Goal: Transaction & Acquisition: Subscribe to service/newsletter

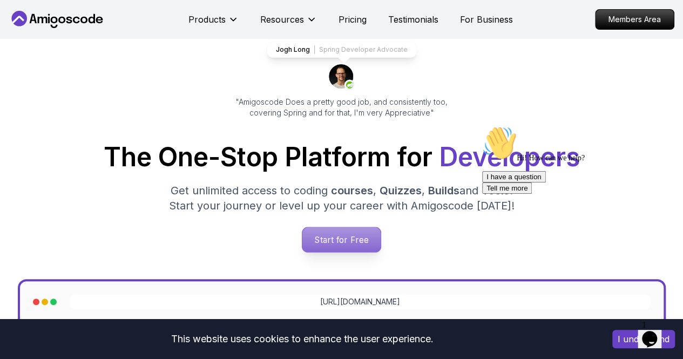
scroll to position [58, 0]
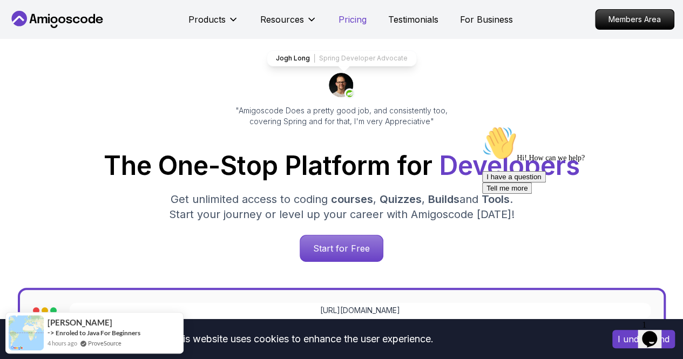
click at [339, 20] on p "Pricing" at bounding box center [353, 19] width 28 height 13
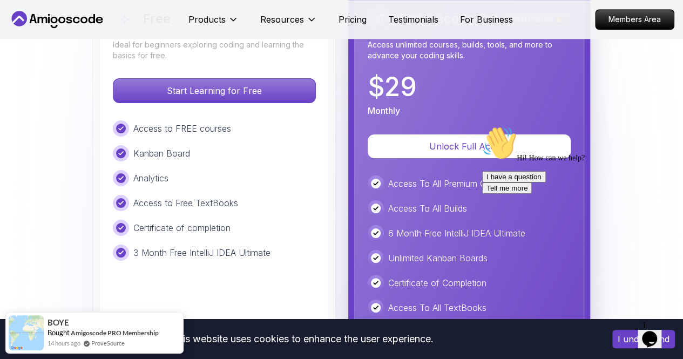
scroll to position [2515, 0]
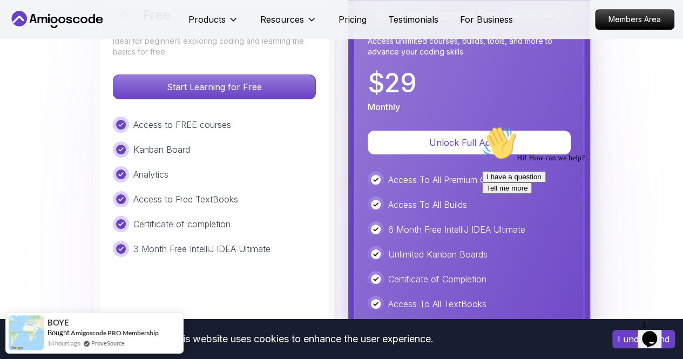
click at [648, 331] on icon "Opens Chat This icon Opens the chat window." at bounding box center [649, 339] width 17 height 17
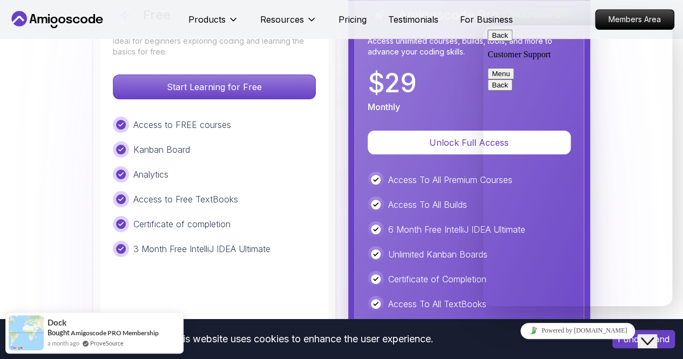
click at [499, 41] on button "Back" at bounding box center [500, 35] width 25 height 11
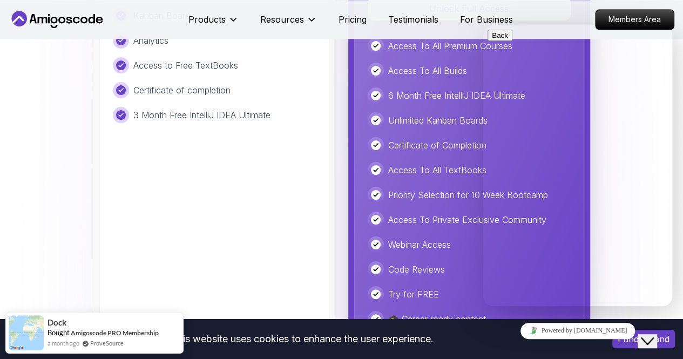
scroll to position [2708, 0]
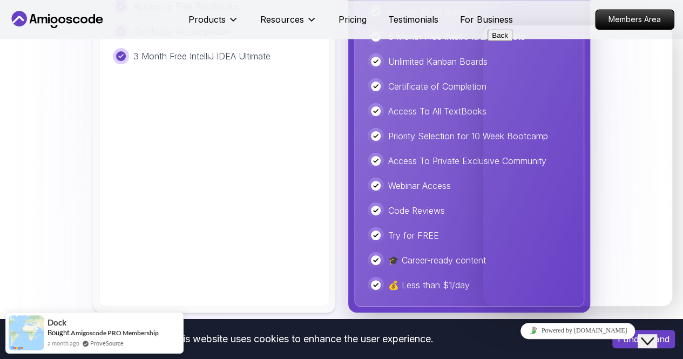
click at [652, 334] on button "Close Chat This icon closes the chat window." at bounding box center [647, 341] width 19 height 14
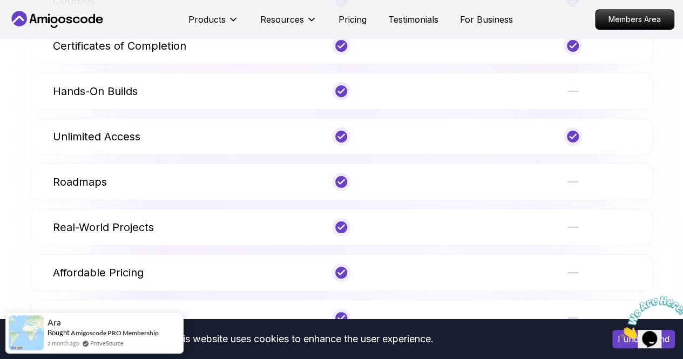
scroll to position [4390, 0]
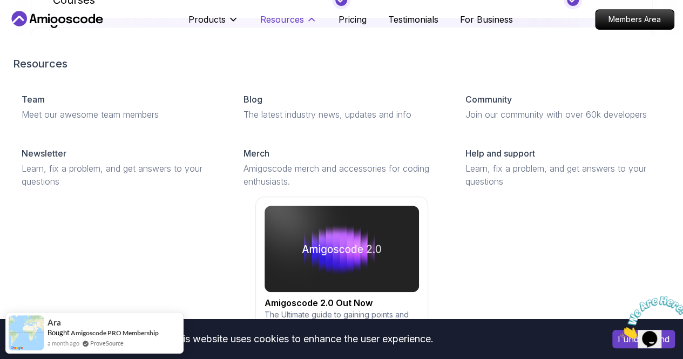
click at [286, 15] on p "Resources" at bounding box center [282, 19] width 44 height 13
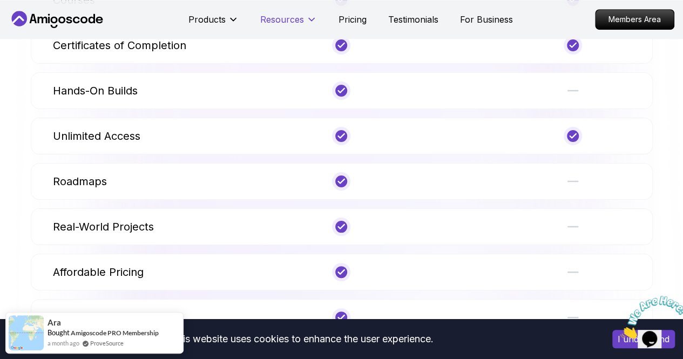
click at [286, 15] on p "Resources" at bounding box center [282, 19] width 44 height 13
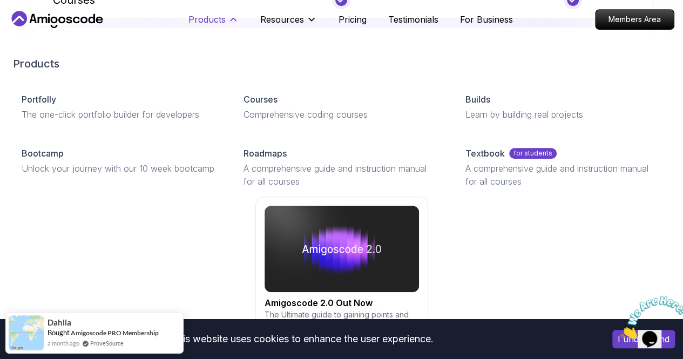
click at [203, 16] on p "Products" at bounding box center [206, 19] width 37 height 13
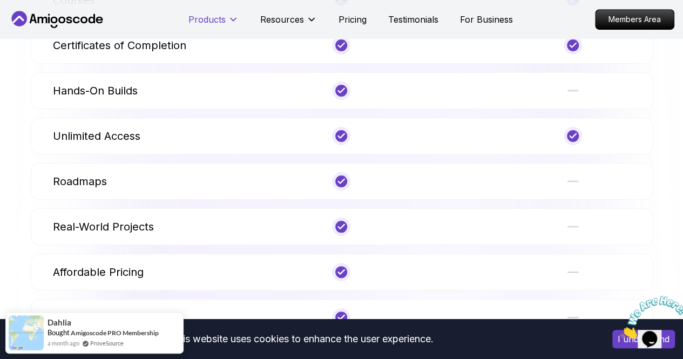
click at [203, 16] on p "Products" at bounding box center [206, 19] width 37 height 13
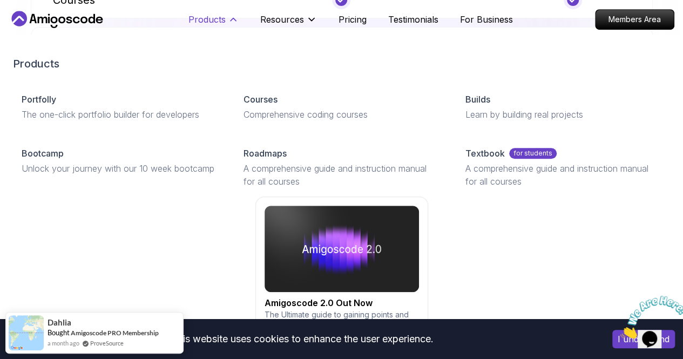
click at [203, 16] on p "Products" at bounding box center [206, 19] width 37 height 13
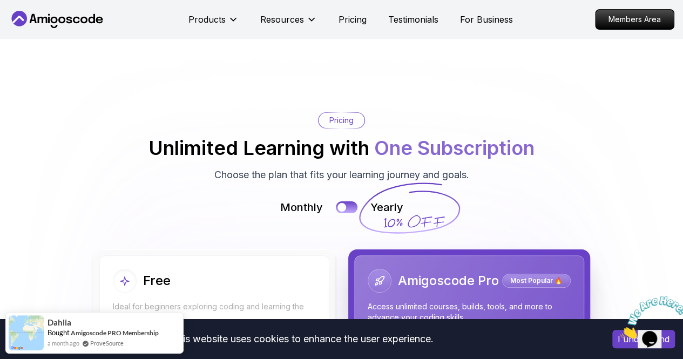
scroll to position [1970, 0]
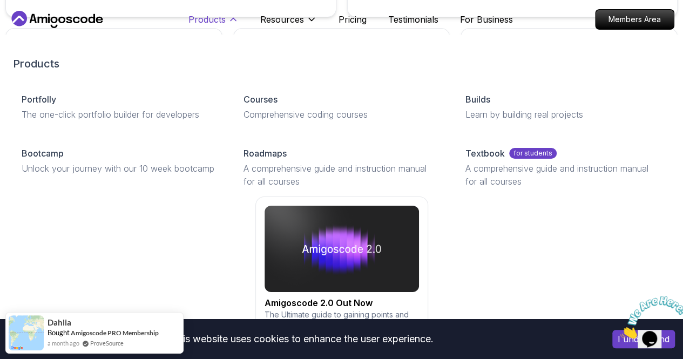
click at [210, 22] on p "Products" at bounding box center [206, 19] width 37 height 13
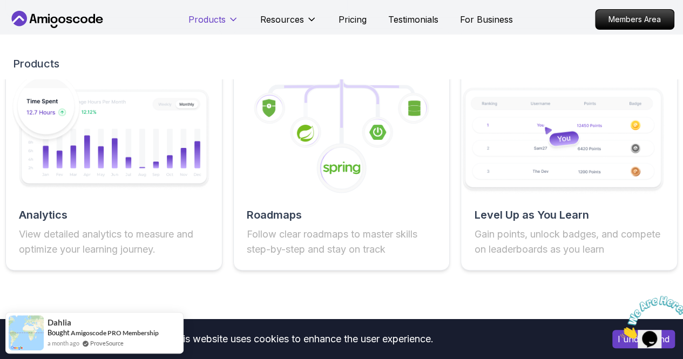
click at [210, 22] on p "Products" at bounding box center [206, 19] width 37 height 13
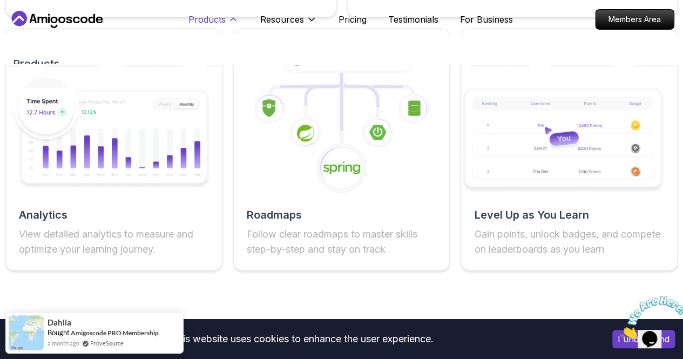
click at [210, 22] on p "Products" at bounding box center [206, 19] width 37 height 13
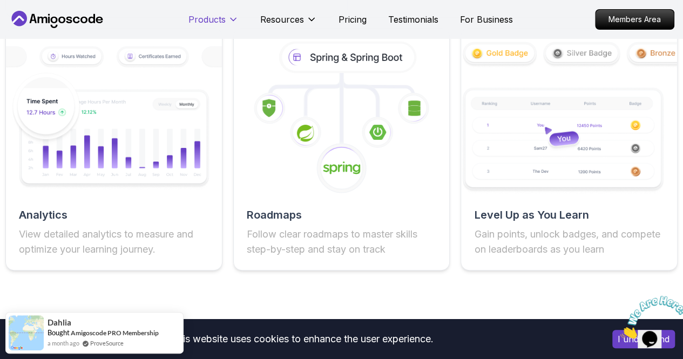
click at [210, 22] on p "Products" at bounding box center [206, 19] width 37 height 13
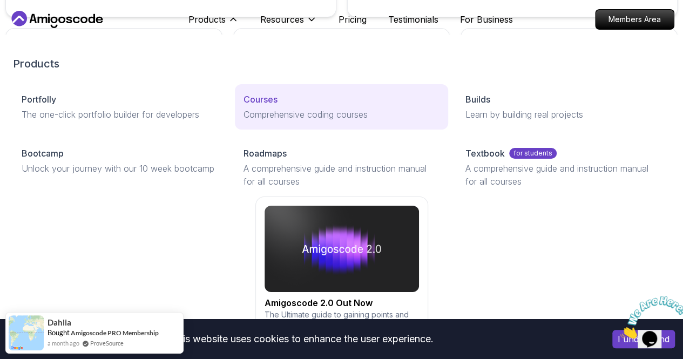
click at [244, 121] on p "Comprehensive coding courses" at bounding box center [342, 114] width 196 height 13
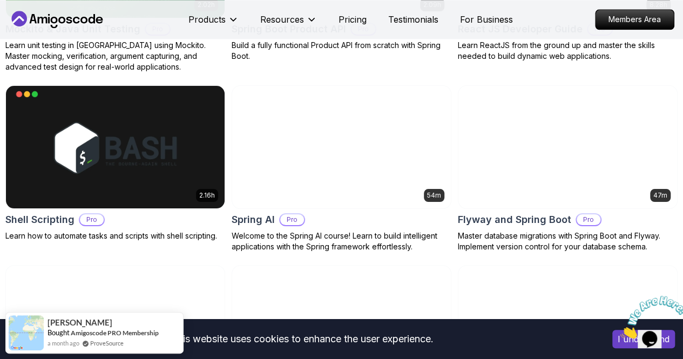
scroll to position [2684, 0]
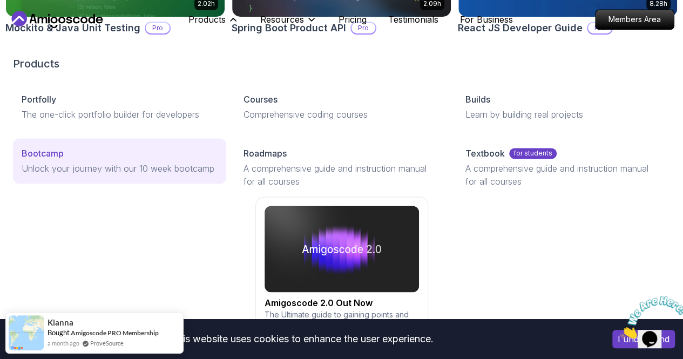
click at [145, 175] on p "Unlock your journey with our 10 week bootcamp" at bounding box center [120, 168] width 196 height 13
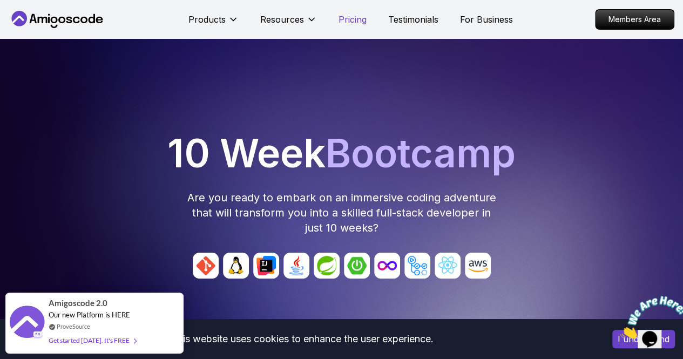
click at [355, 23] on p "Pricing" at bounding box center [353, 19] width 28 height 13
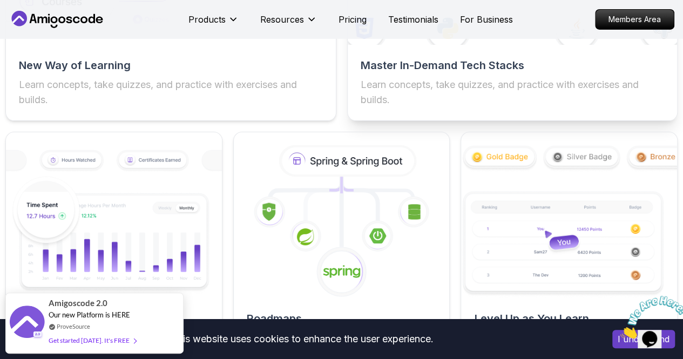
scroll to position [1850, 0]
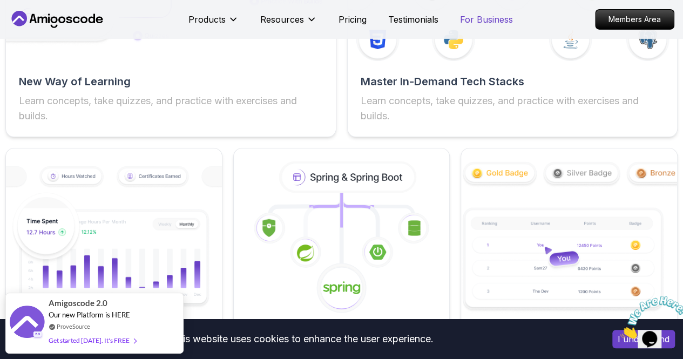
drag, startPoint x: 486, startPoint y: 26, endPoint x: 484, endPoint y: 17, distance: 9.8
click at [484, 17] on div "Products Resources Pricing Testimonials For Business" at bounding box center [350, 20] width 325 height 22
click at [484, 17] on p "For Business" at bounding box center [486, 19] width 53 height 13
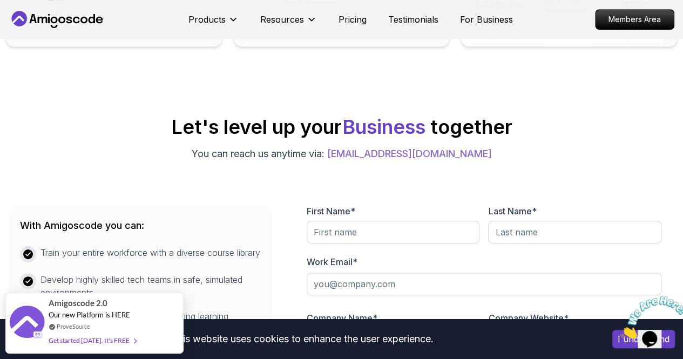
scroll to position [374, 0]
click at [404, 30] on div "Products Resources Pricing Testimonials For Business" at bounding box center [350, 20] width 325 height 22
click at [362, 19] on p "Pricing" at bounding box center [353, 19] width 28 height 13
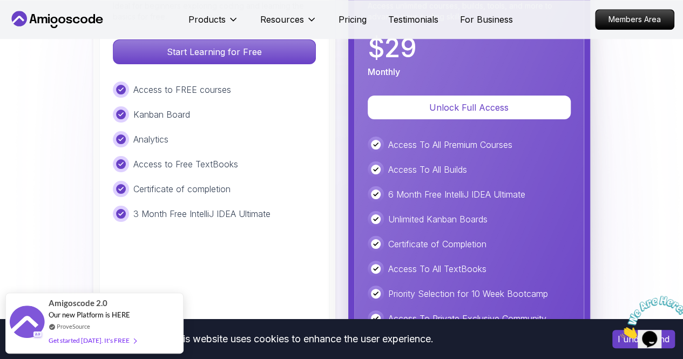
scroll to position [2549, 0]
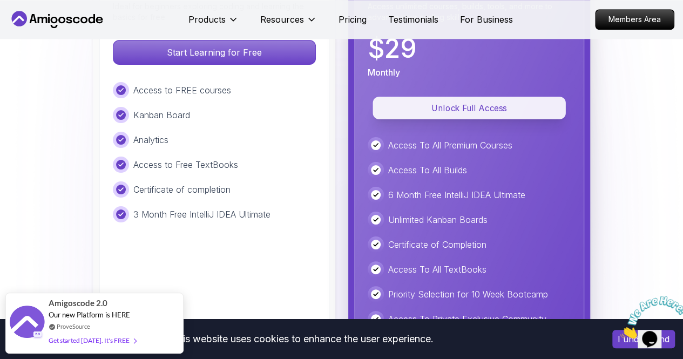
click at [418, 109] on p "Unlock Full Access" at bounding box center [469, 108] width 169 height 12
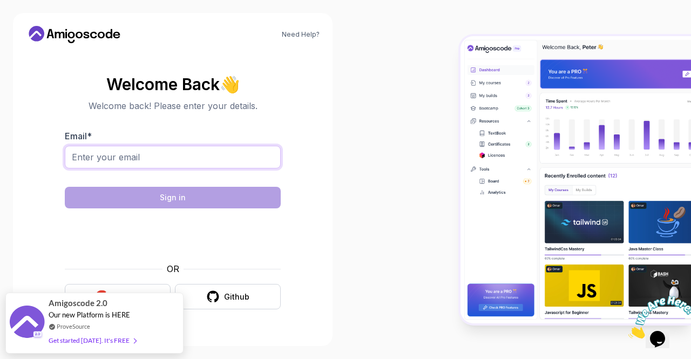
click at [216, 164] on input "Email *" at bounding box center [173, 157] width 216 height 23
type input "[EMAIL_ADDRESS][DOMAIN_NAME]"
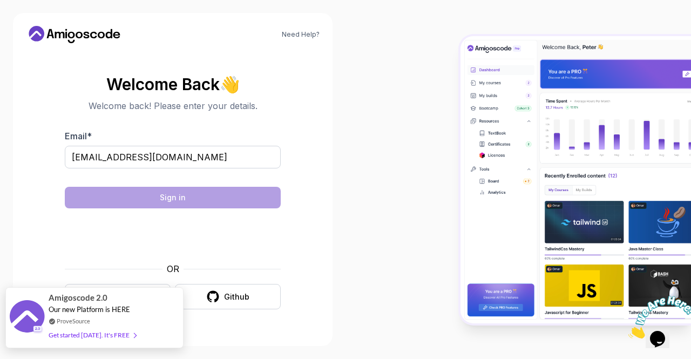
click at [143, 338] on div "Amigoscode 2.0 Our new Platform is HERE ProveSource Get started [DATE]. It's FR…" at bounding box center [94, 317] width 178 height 61
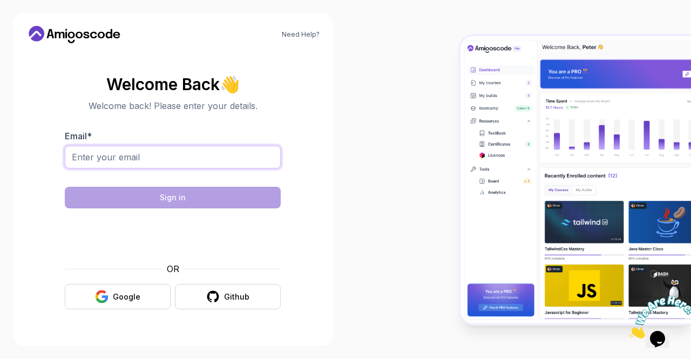
click at [147, 149] on input "Email *" at bounding box center [173, 157] width 216 height 23
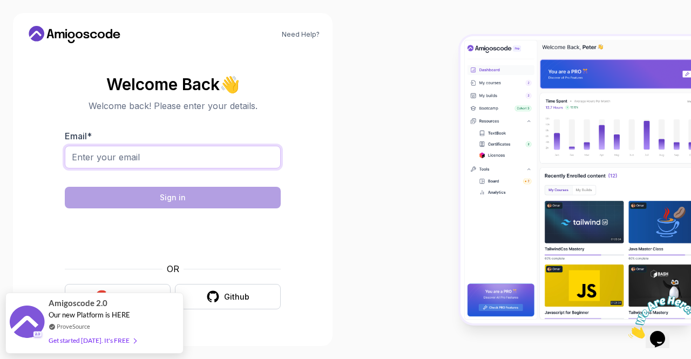
type input "[EMAIL_ADDRESS][DOMAIN_NAME]"
click at [242, 166] on input "[EMAIL_ADDRESS][DOMAIN_NAME]" at bounding box center [173, 157] width 216 height 23
